Goal: Task Accomplishment & Management: Manage account settings

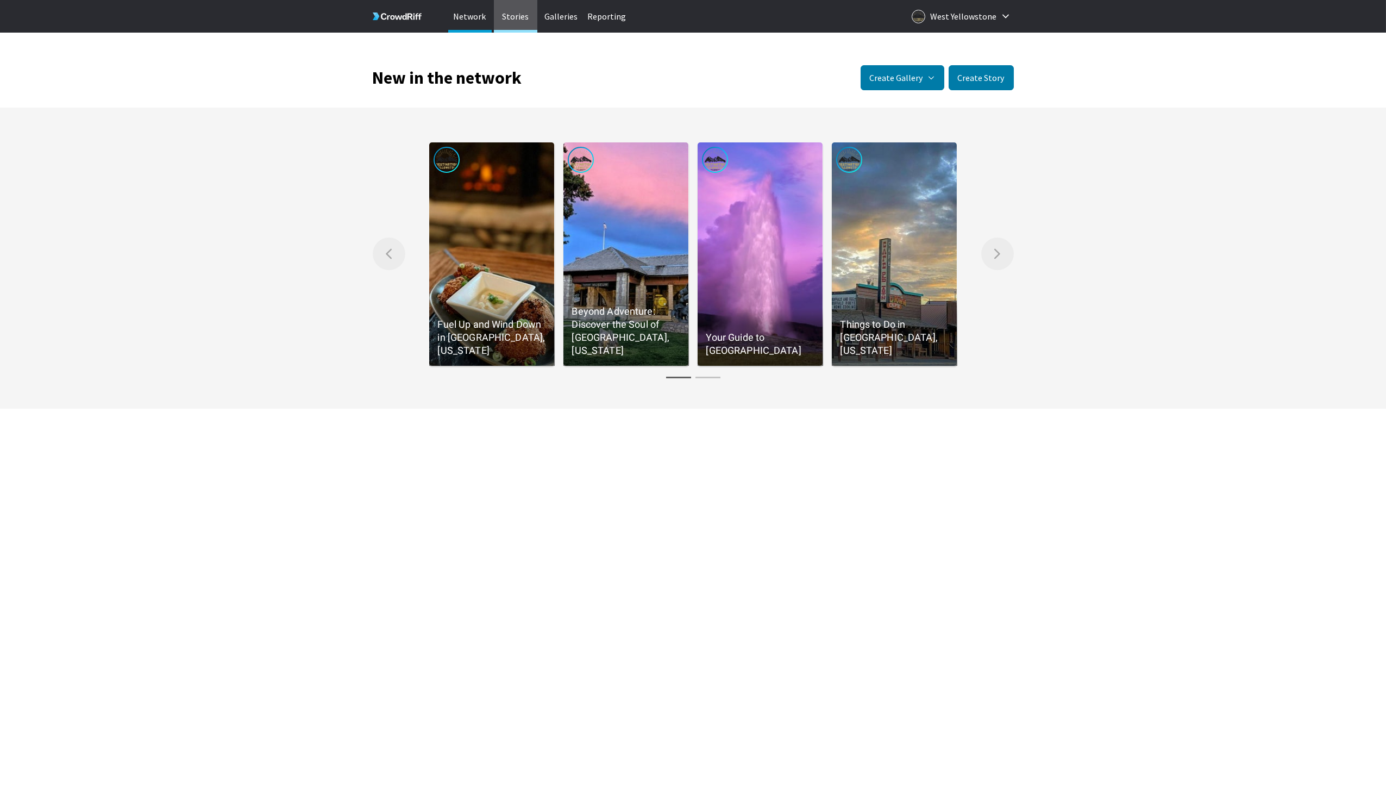
click at [523, 15] on p "Stories" at bounding box center [515, 16] width 43 height 33
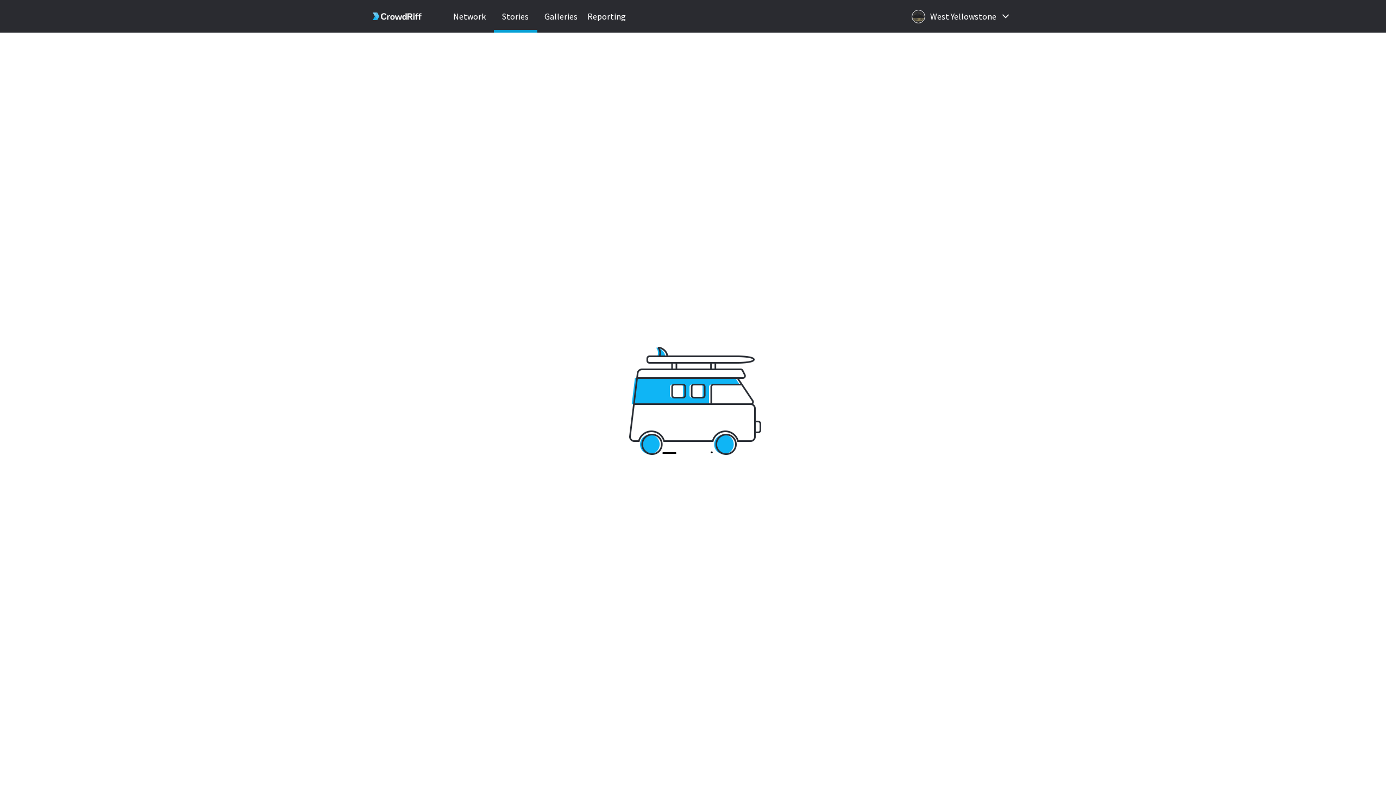
click at [520, 16] on p "Stories" at bounding box center [515, 16] width 43 height 33
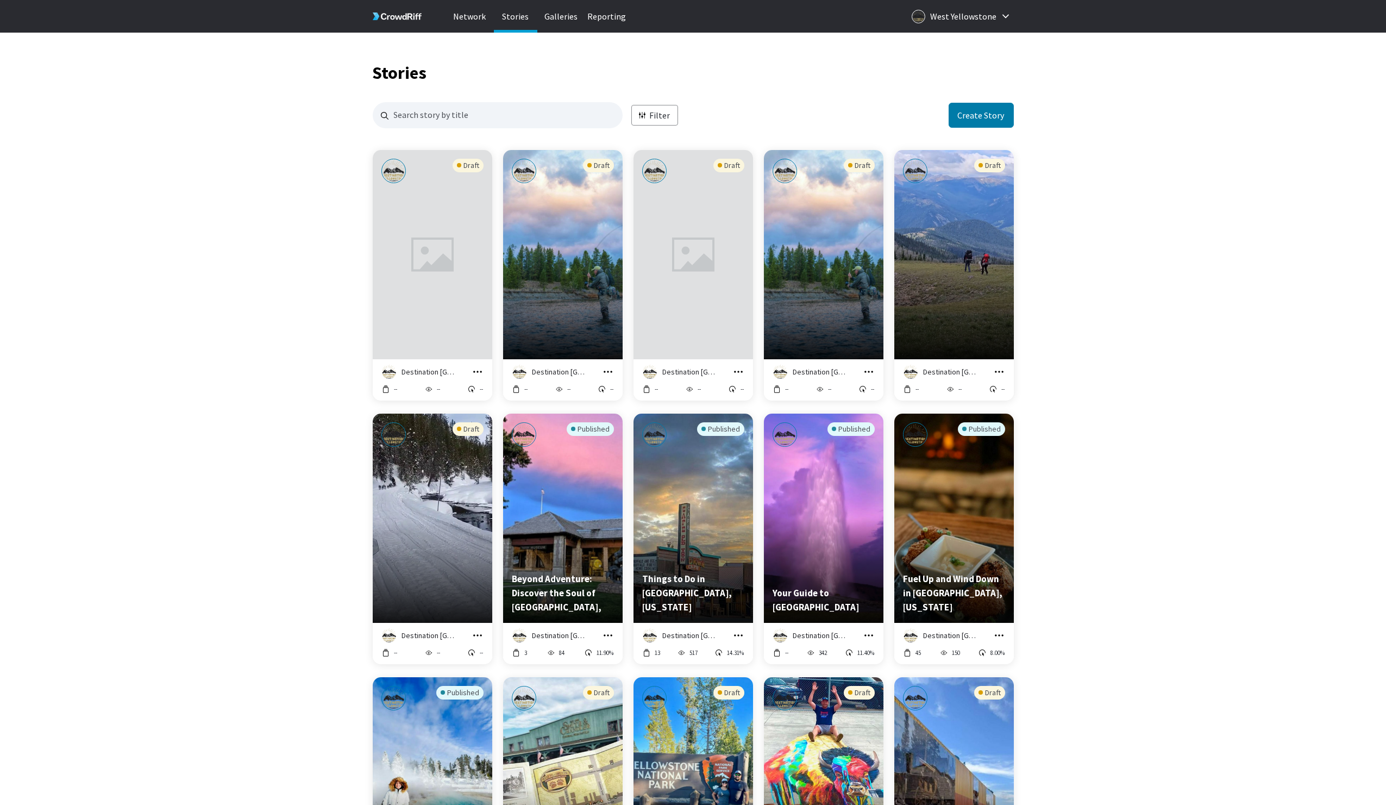
scroll to position [1, 0]
click at [737, 635] on icon "grid" at bounding box center [738, 635] width 11 height 11
click at [712, 531] on link "Edit in Story Creator" at bounding box center [702, 525] width 83 height 23
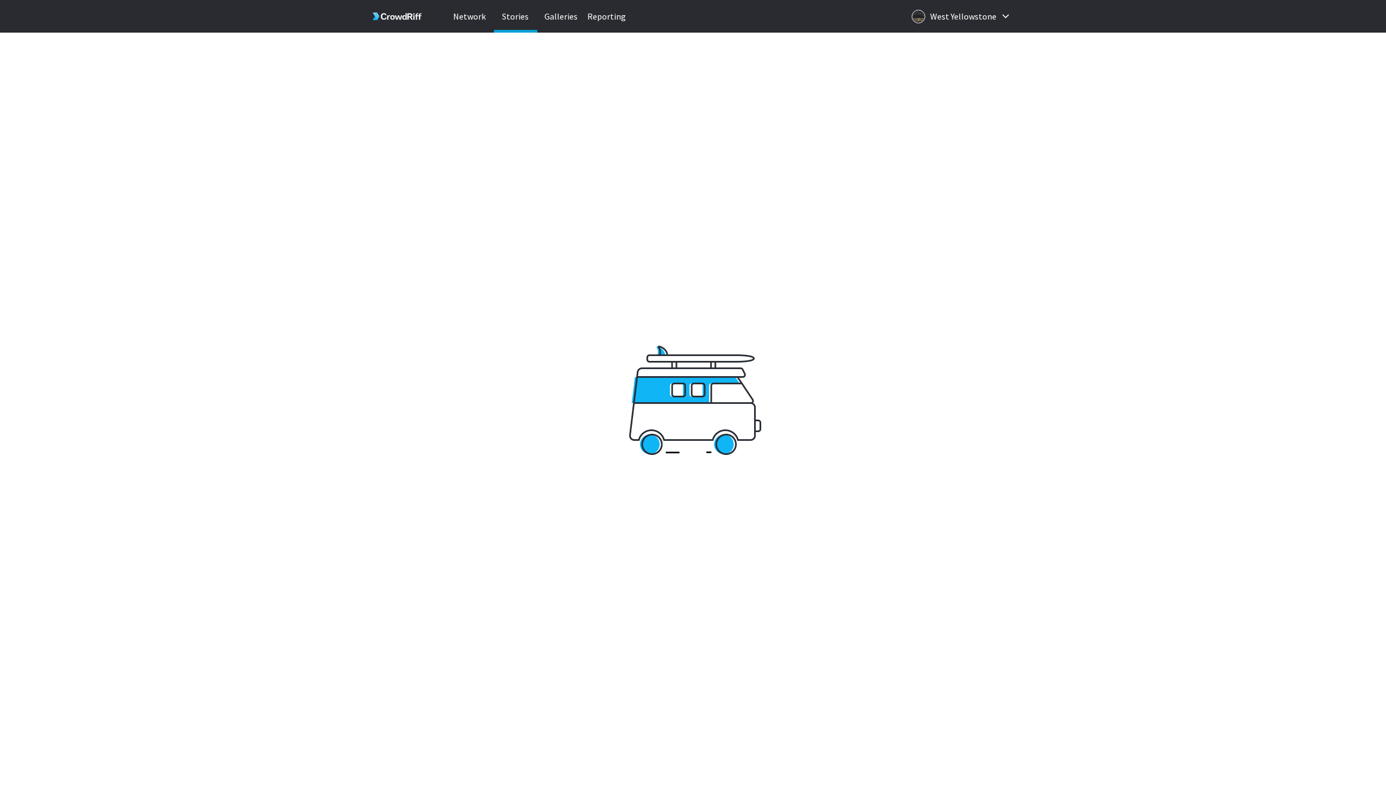
click at [514, 16] on p "Stories" at bounding box center [515, 16] width 43 height 33
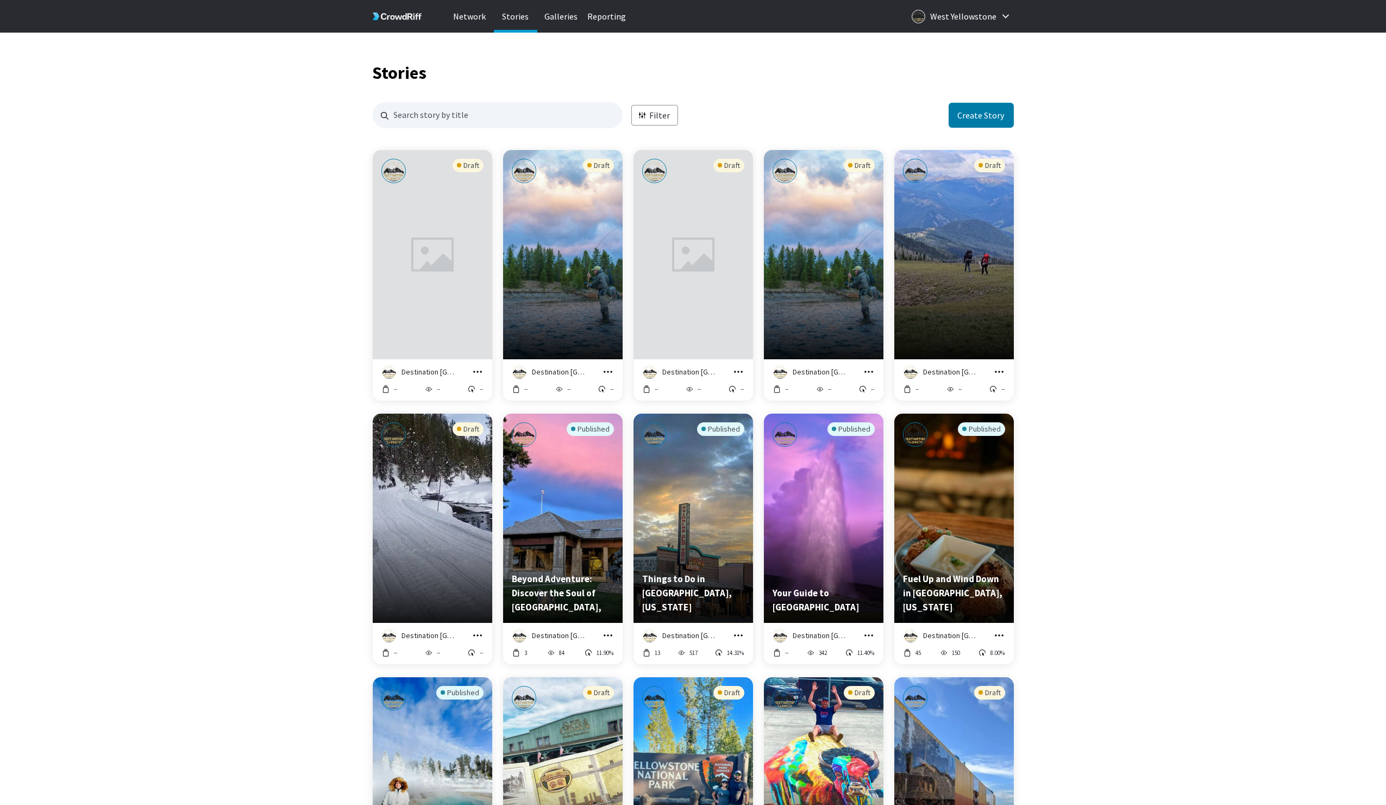
scroll to position [1, 0]
click at [967, 276] on div "Draft" at bounding box center [954, 229] width 102 height 140
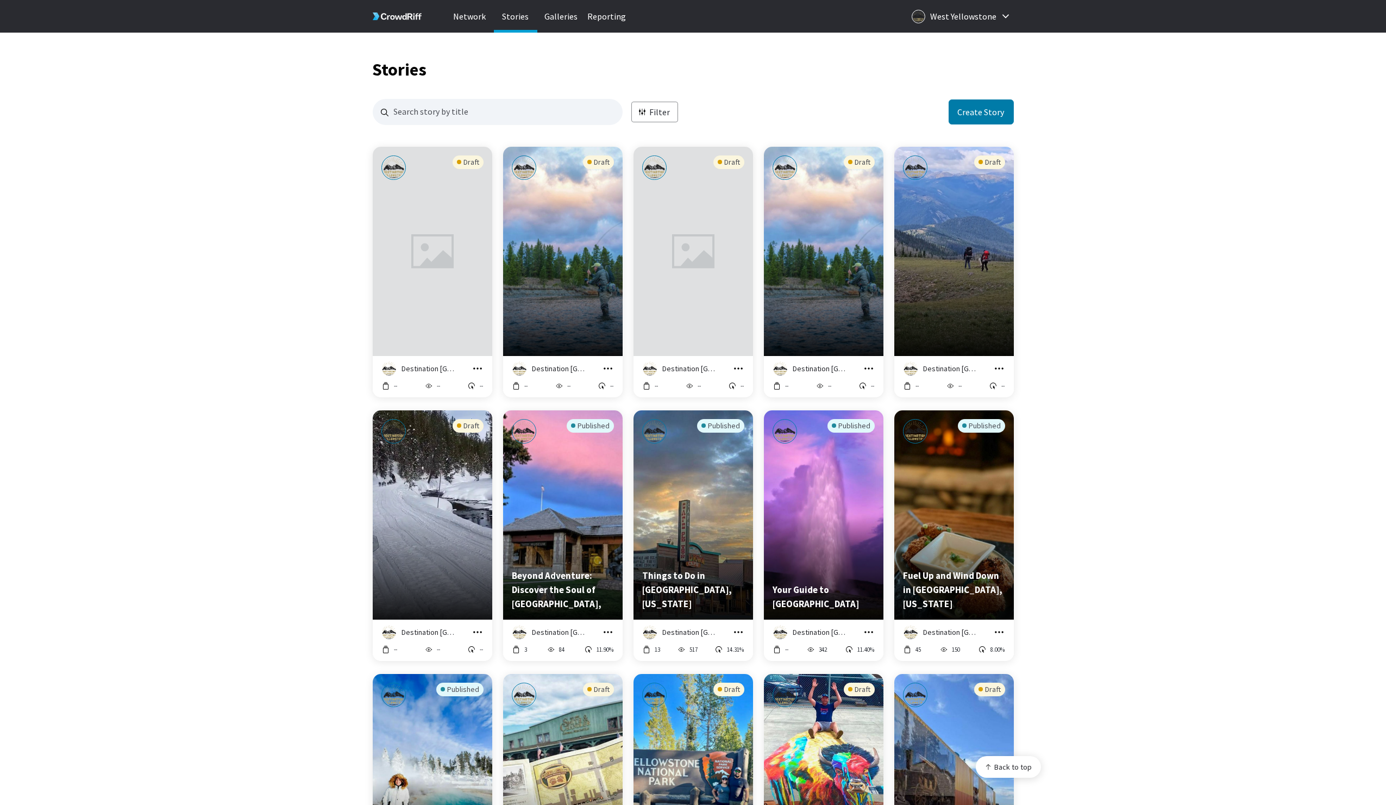
click at [1009, 369] on html "Network Stories Galleries Reporting West Yellowstone Stories Filter Create Stor…" at bounding box center [693, 629] width 1386 height 1264
click at [997, 370] on html "Network Stories Galleries Reporting West Yellowstone Stories Filter Create Stor…" at bounding box center [693, 629] width 1386 height 1264
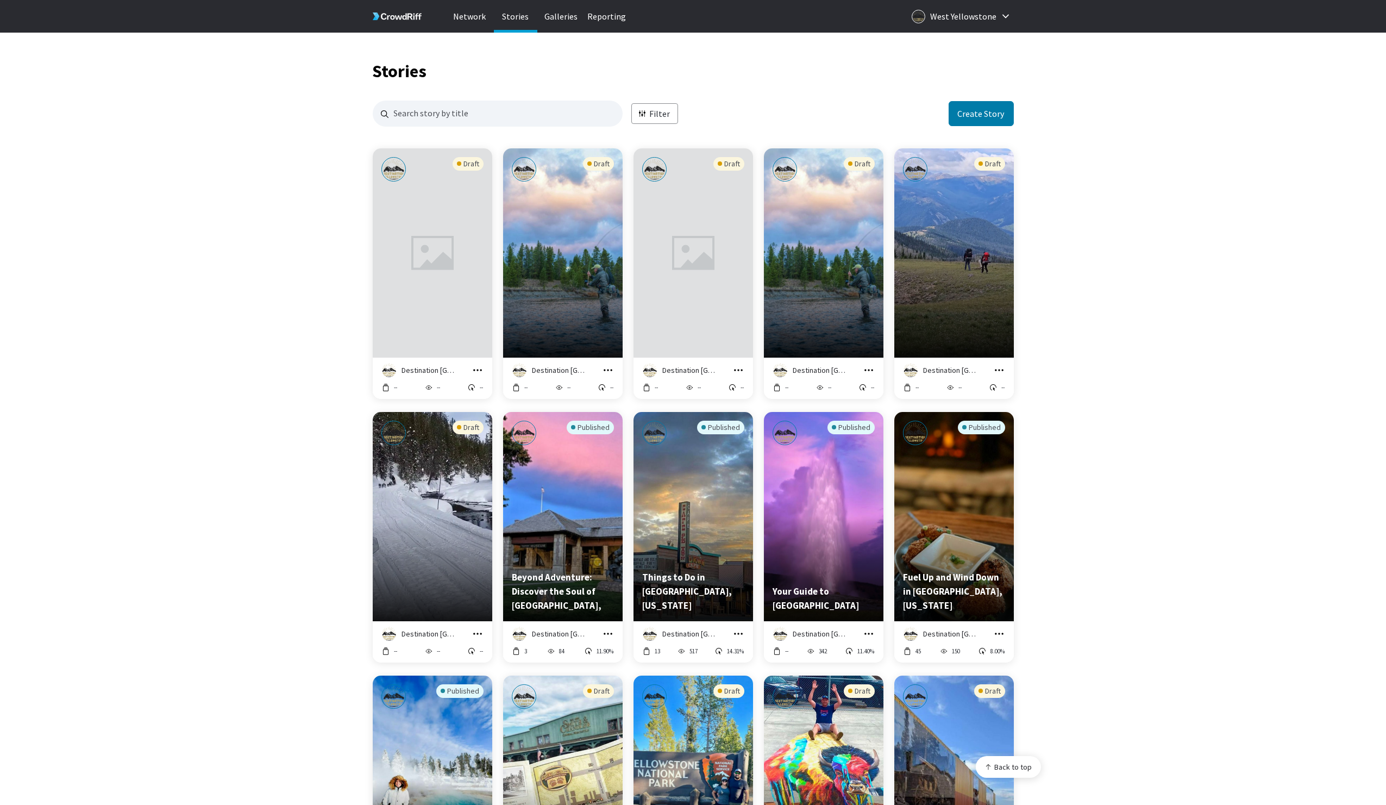
click at [1071, 367] on html "Network Stories Galleries Reporting West Yellowstone Stories Filter Create Stor…" at bounding box center [693, 630] width 1386 height 1264
click at [1000, 370] on icon "grid" at bounding box center [999, 370] width 11 height 11
click at [968, 259] on link "Manage Story" at bounding box center [962, 260] width 83 height 23
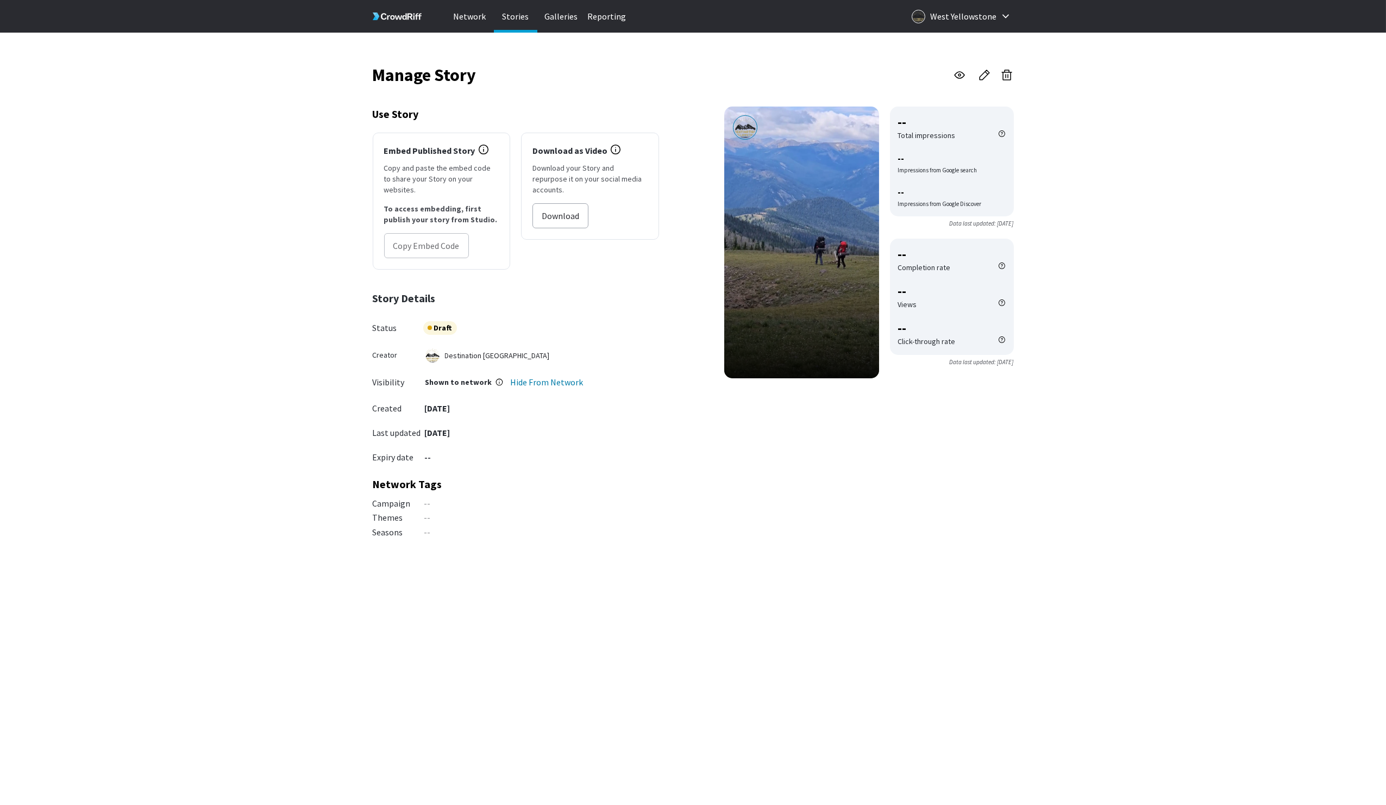
click at [1005, 77] on icon "button" at bounding box center [1006, 74] width 13 height 13
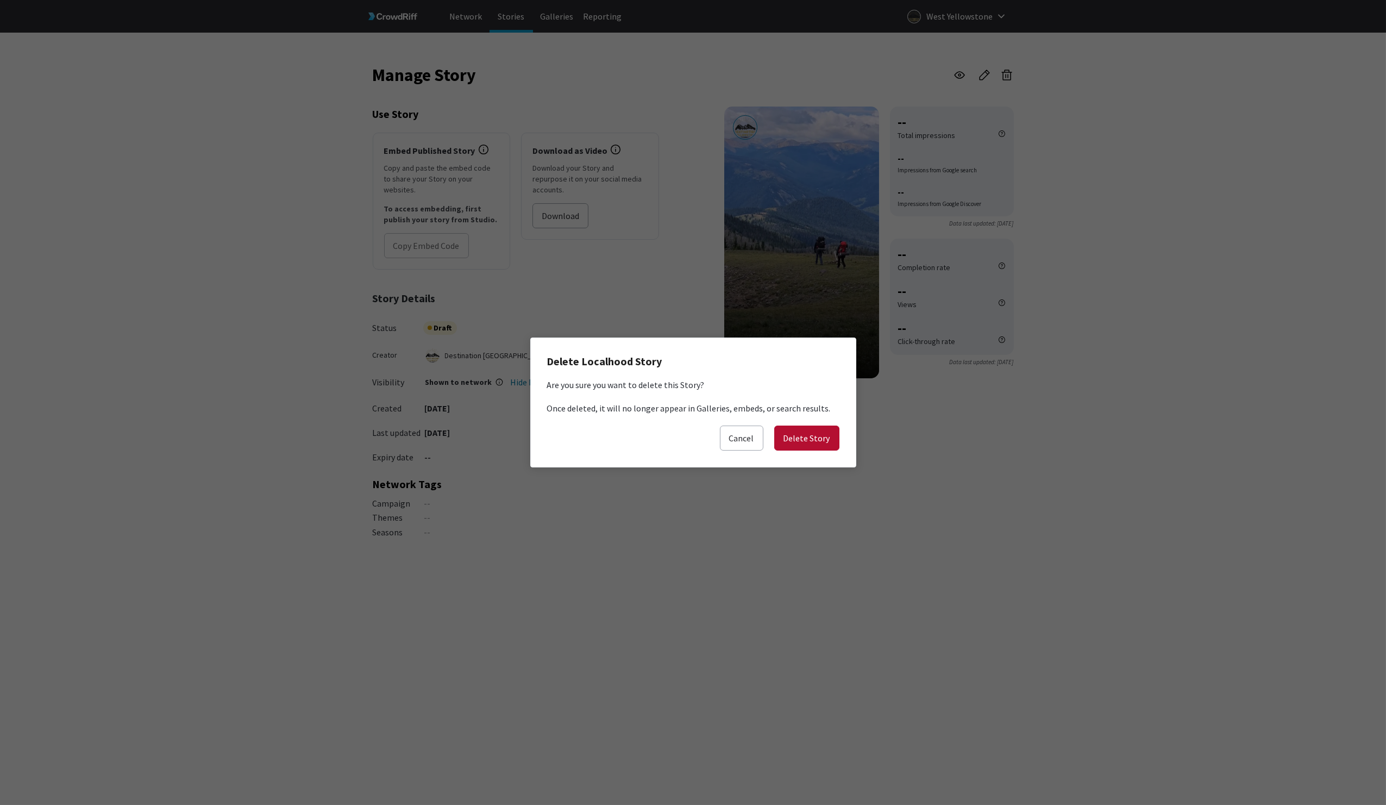
click at [802, 434] on button "Delete Story" at bounding box center [806, 437] width 65 height 25
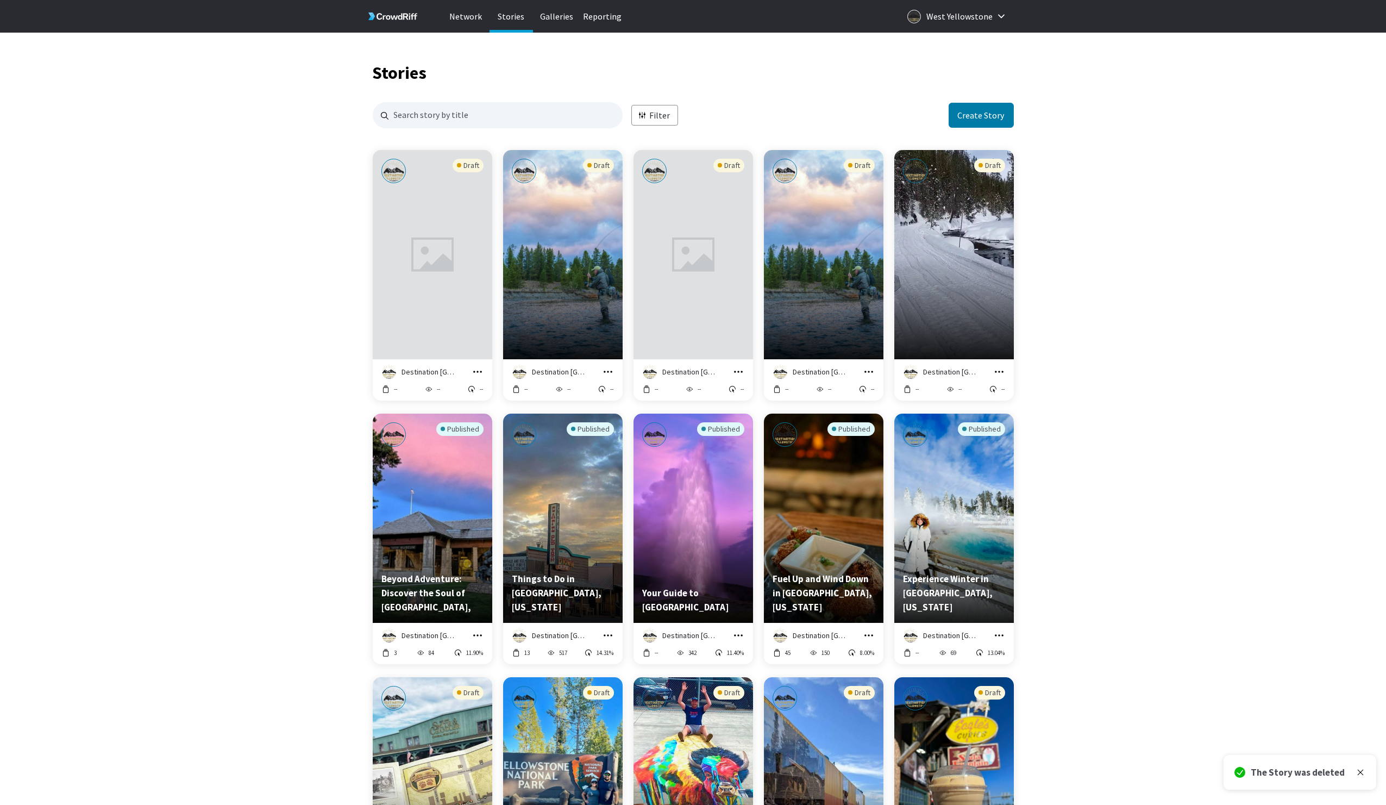
scroll to position [1, 0]
click at [777, 296] on div "Draft" at bounding box center [824, 229] width 102 height 140
click at [999, 372] on icon "grid" at bounding box center [999, 372] width 9 height 2
click at [957, 262] on link "Manage Story" at bounding box center [962, 262] width 83 height 23
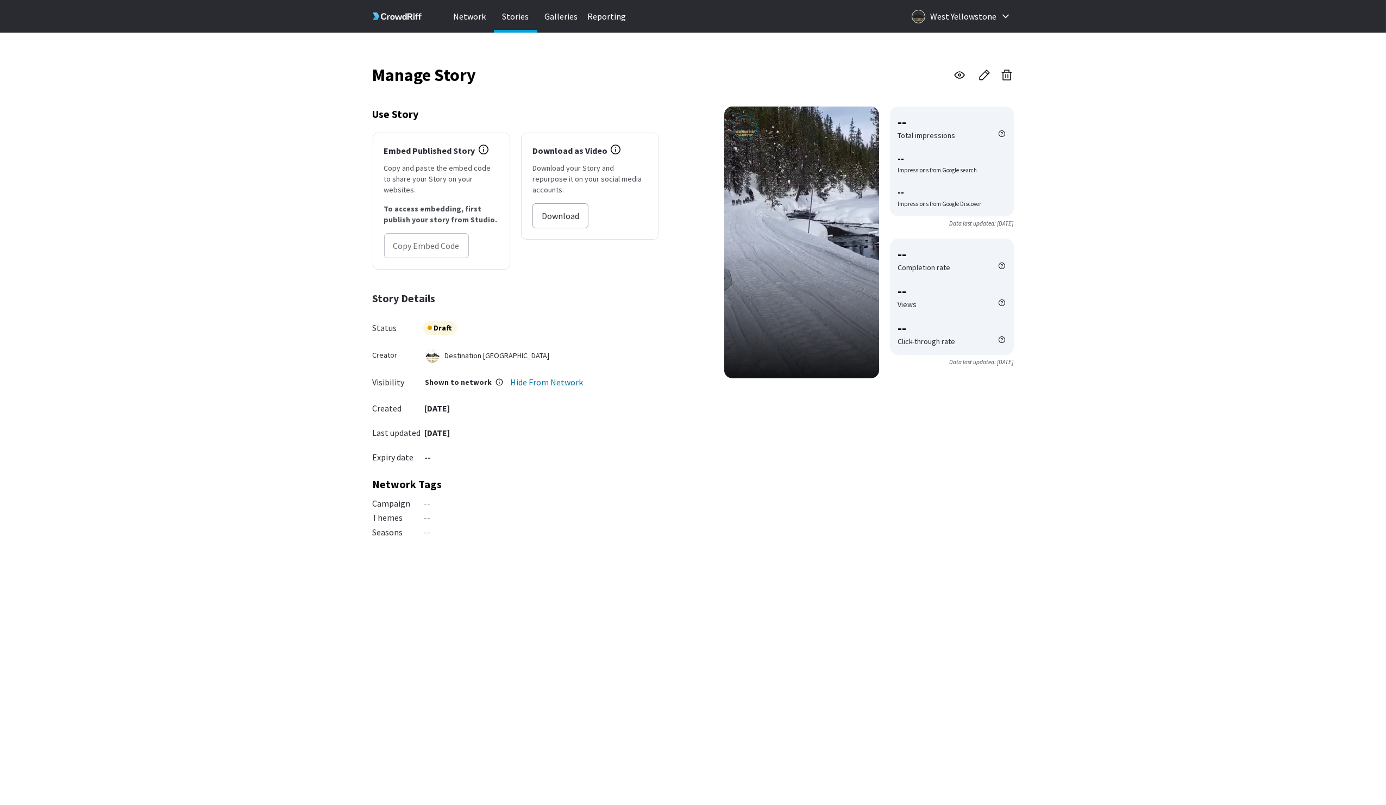
click at [1011, 78] on icon "button" at bounding box center [1007, 76] width 8 height 8
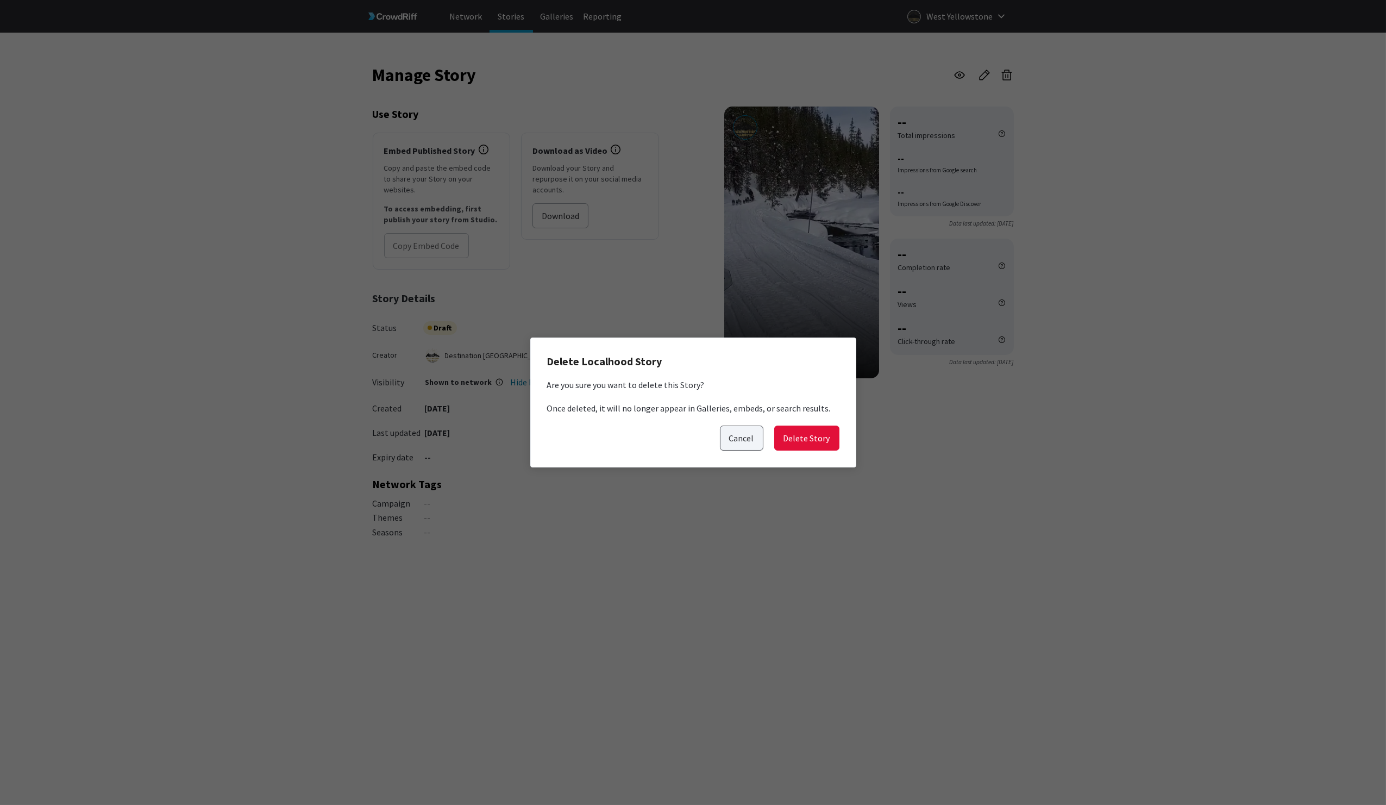
click at [749, 440] on button "Cancel" at bounding box center [741, 437] width 43 height 25
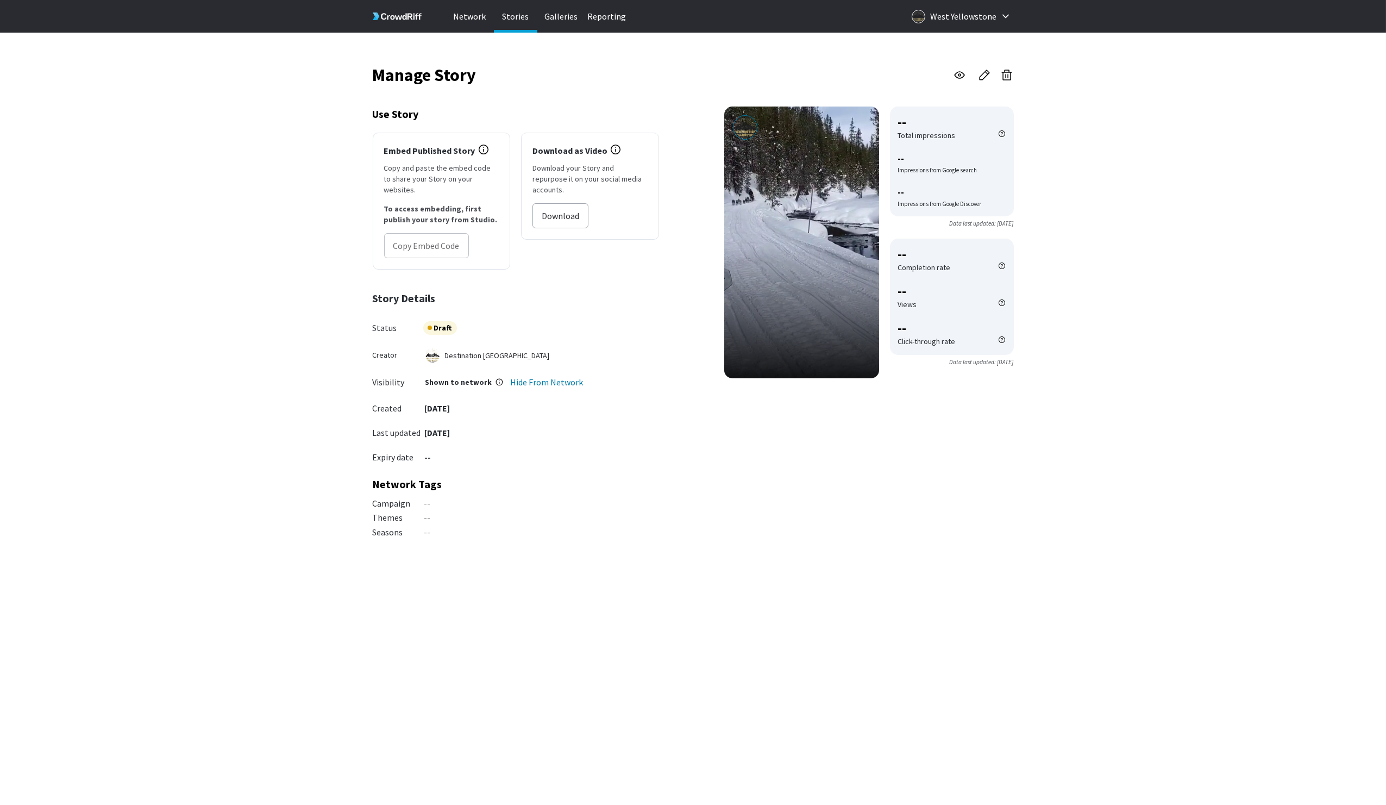
click at [519, 16] on p "Stories" at bounding box center [515, 16] width 43 height 33
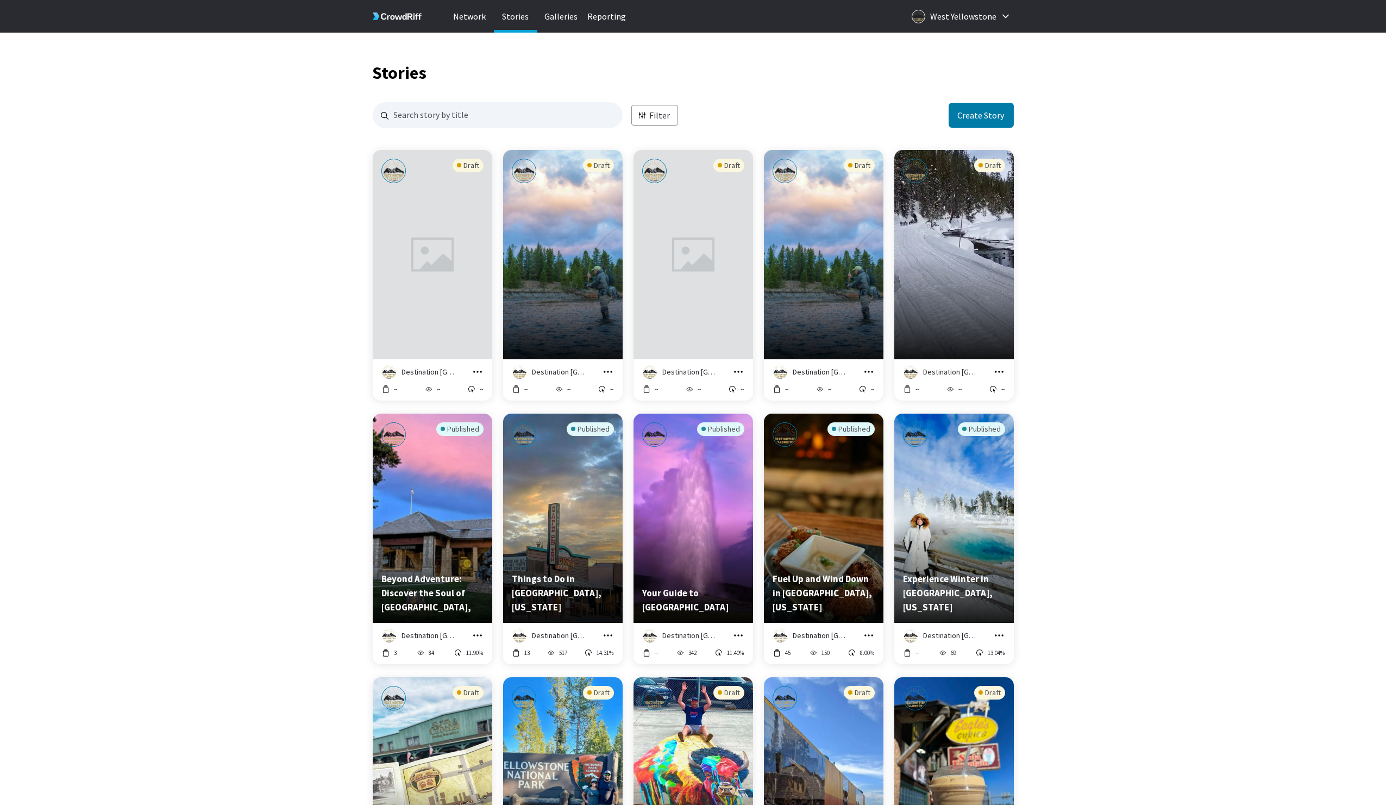
scroll to position [1, 0]
click at [1000, 372] on icon "grid" at bounding box center [999, 371] width 11 height 11
click at [977, 270] on link "Manage Story" at bounding box center [962, 262] width 83 height 23
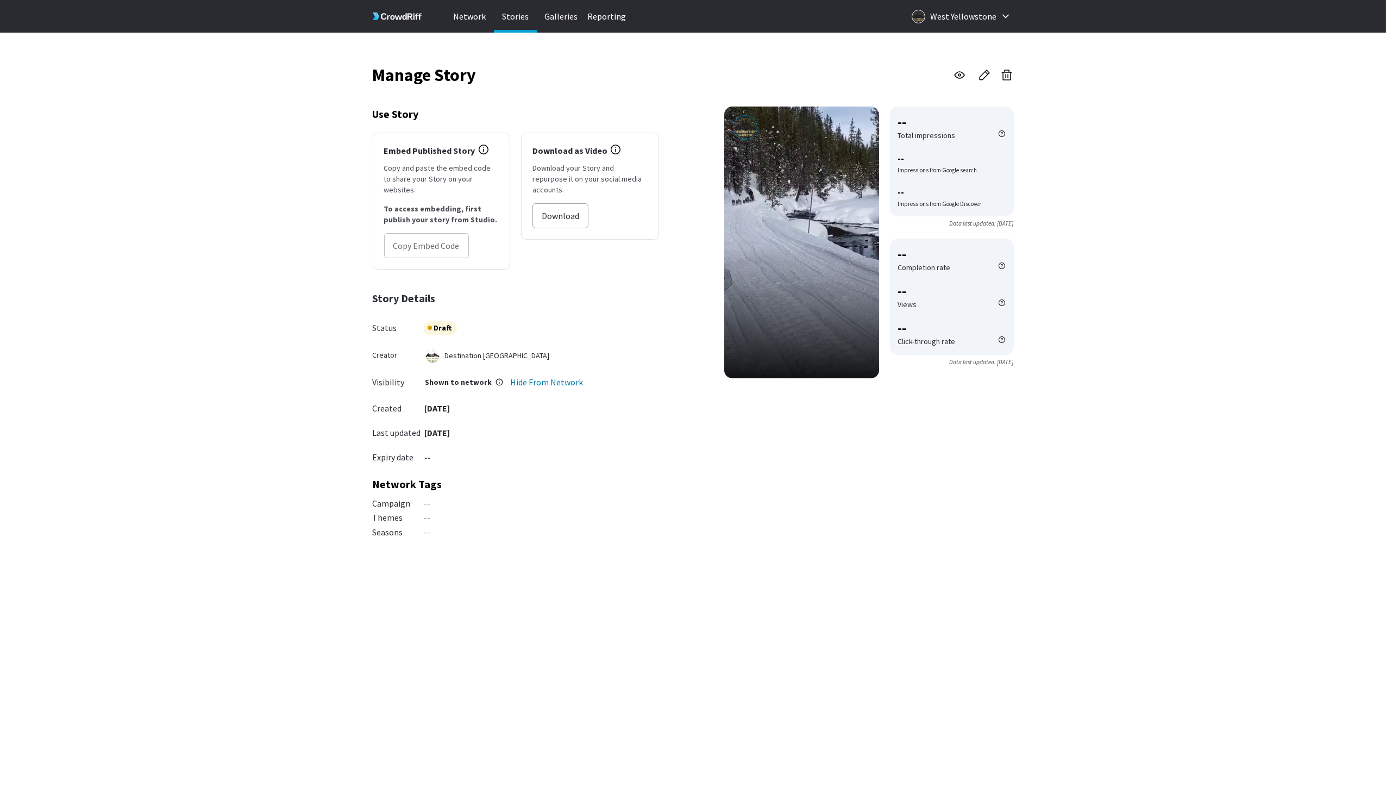
click at [1009, 78] on icon "button" at bounding box center [1006, 74] width 13 height 13
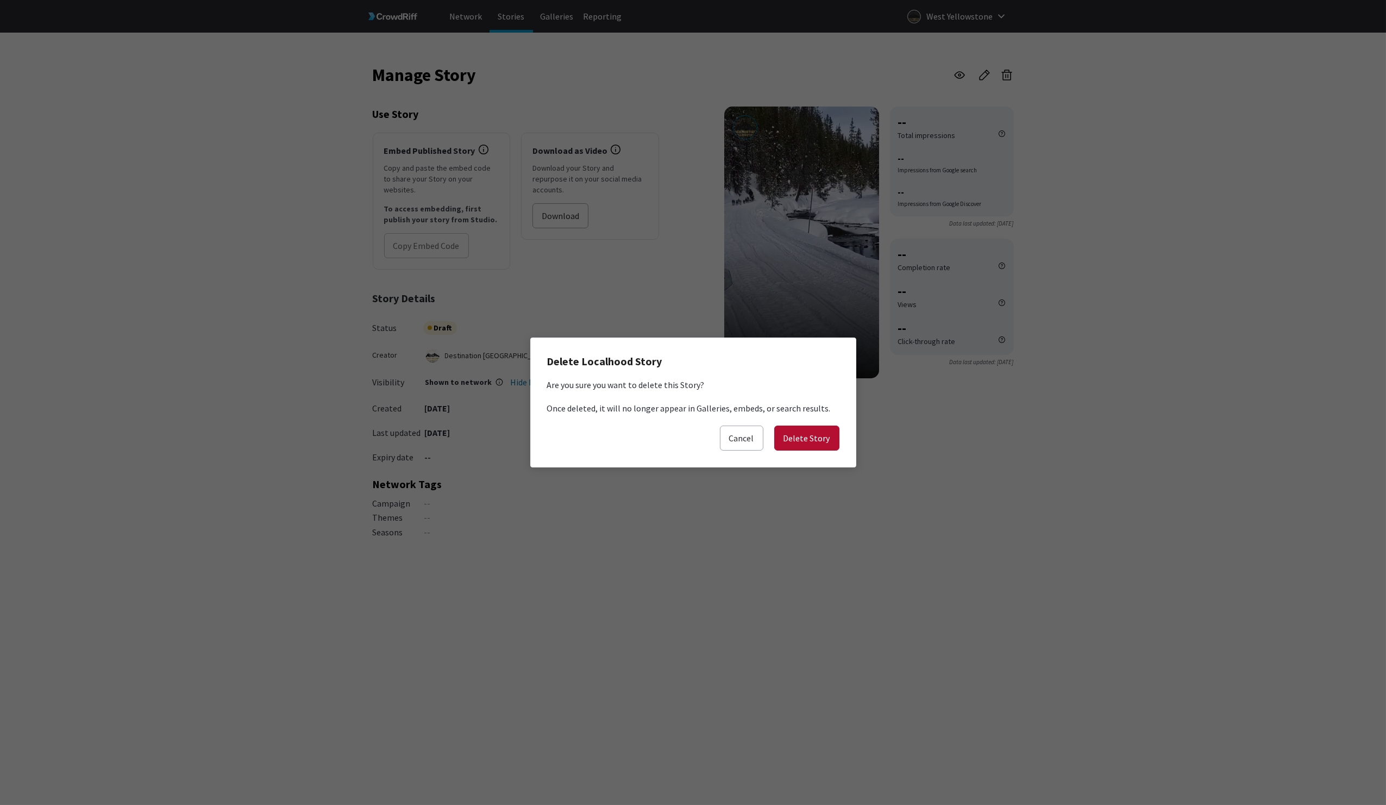
click at [806, 436] on button "Delete Story" at bounding box center [806, 437] width 65 height 25
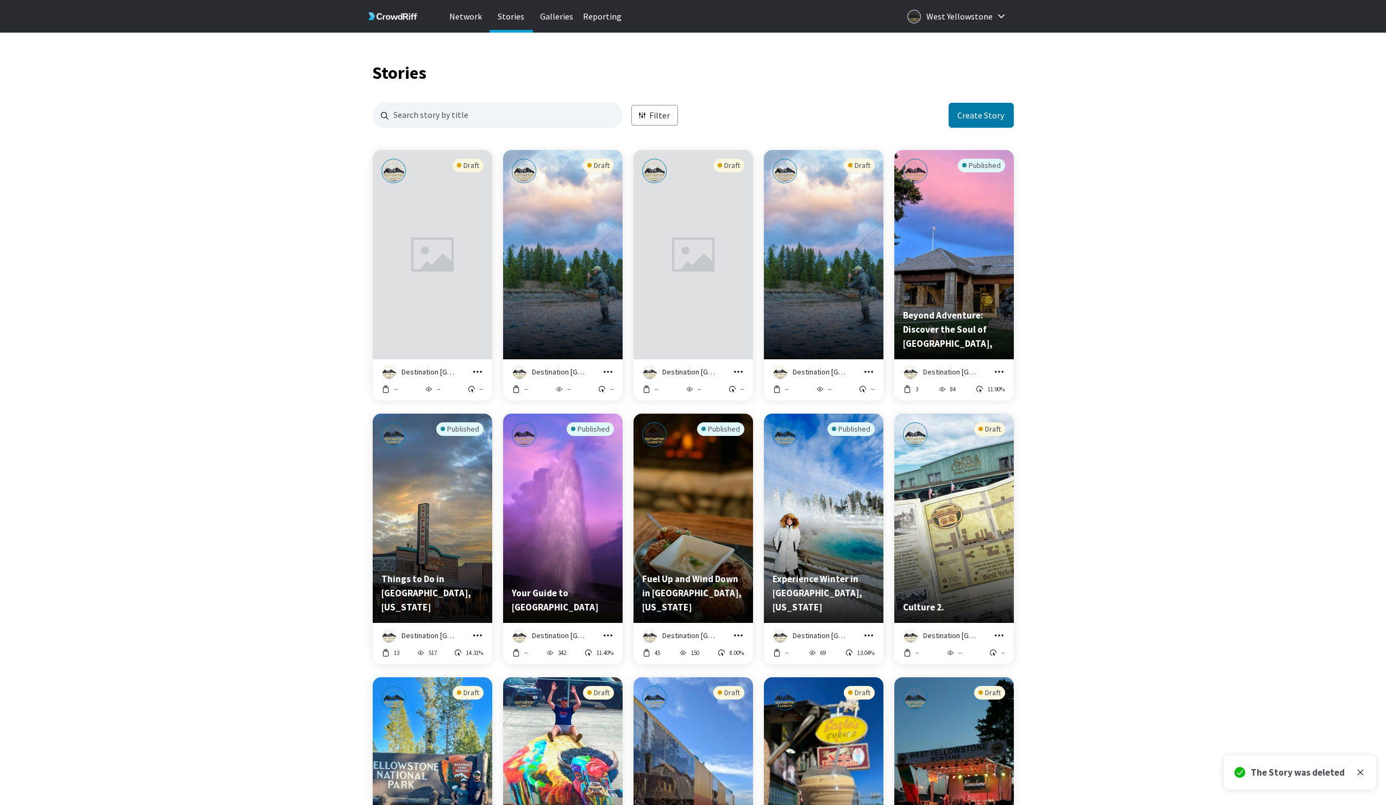
scroll to position [1, 0]
click at [839, 280] on div "Draft" at bounding box center [824, 229] width 102 height 140
click at [737, 368] on icon "grid" at bounding box center [738, 371] width 11 height 11
click at [739, 372] on icon "grid" at bounding box center [738, 371] width 11 height 11
click at [444, 308] on div "Preview story titled ''" at bounding box center [433, 254] width 120 height 209
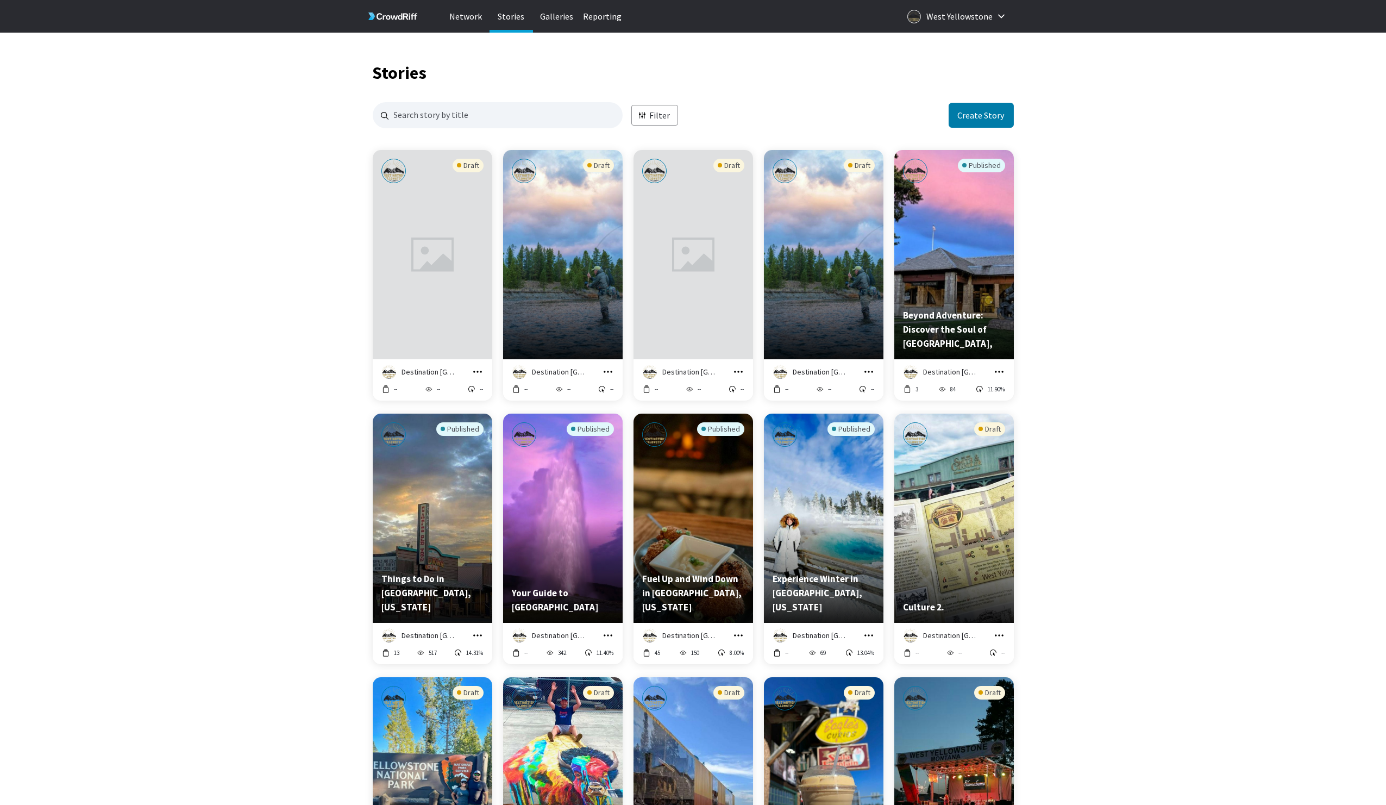
click at [478, 373] on icon "grid" at bounding box center [477, 371] width 11 height 11
